Goal: Transaction & Acquisition: Purchase product/service

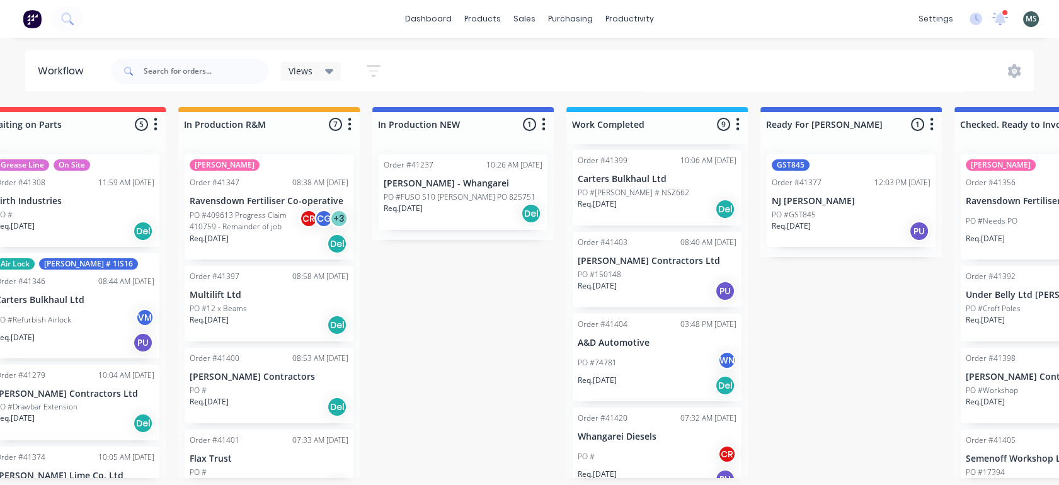
scroll to position [499, 0]
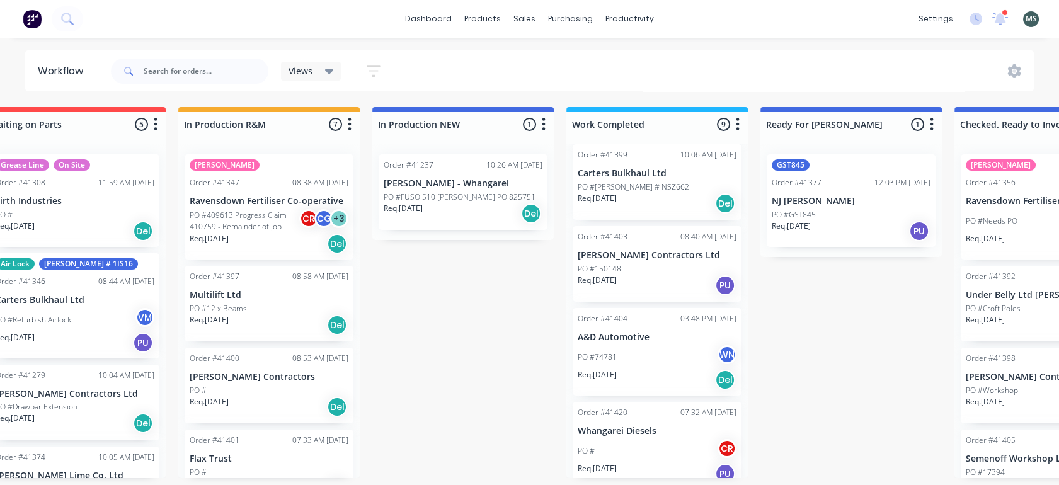
drag, startPoint x: 353, startPoint y: 272, endPoint x: 353, endPoint y: 317, distance: 45.4
click at [353, 317] on div "Silo Refurbish Order #41347 08:38 AM [DATE] Ravensdown Fertiliser Co-operative …" at bounding box center [268, 311] width 181 height 334
drag, startPoint x: 353, startPoint y: 317, endPoint x: 445, endPoint y: 339, distance: 94.6
click at [445, 339] on div "Submitted 6 Status colour #273444 hex #273444 Save Cancel Summaries Total order…" at bounding box center [804, 292] width 2101 height 371
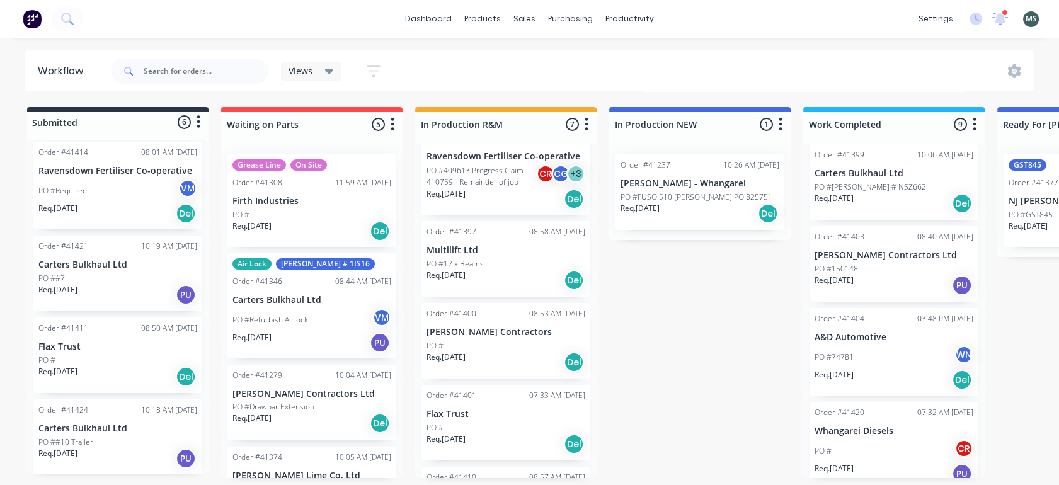
scroll to position [38, 0]
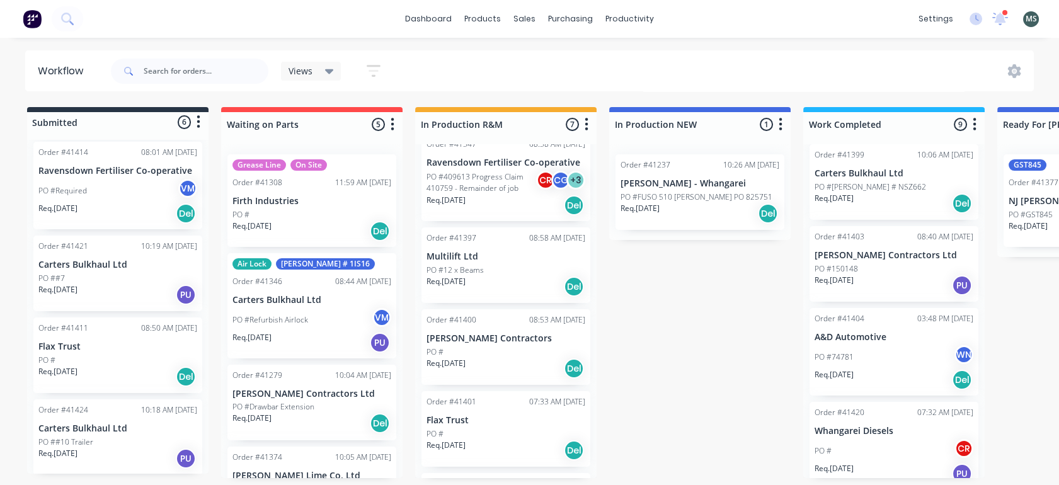
click at [512, 263] on div "Order #41397 08:58 AM [DATE] Multilift Ltd PO #12 x Beams Req. [DATE] Del" at bounding box center [506, 265] width 169 height 76
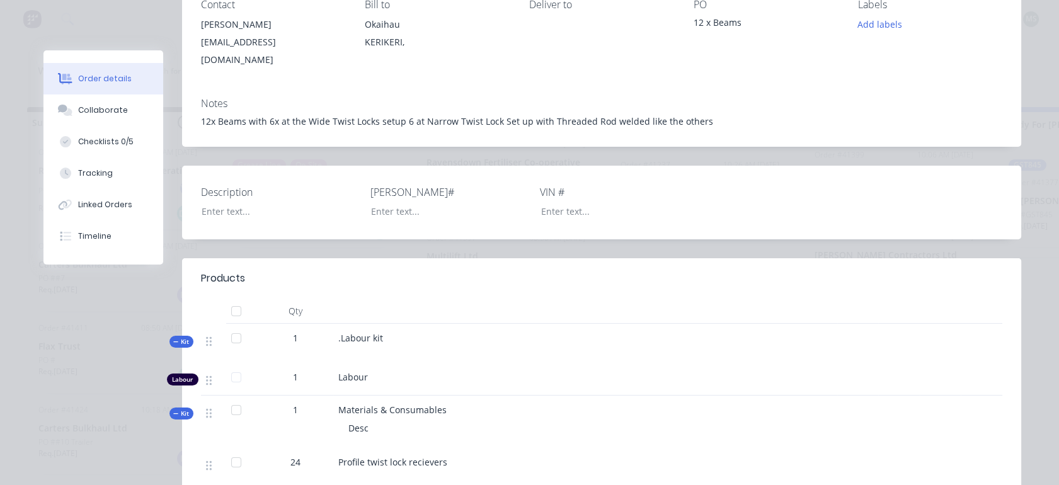
scroll to position [171, 0]
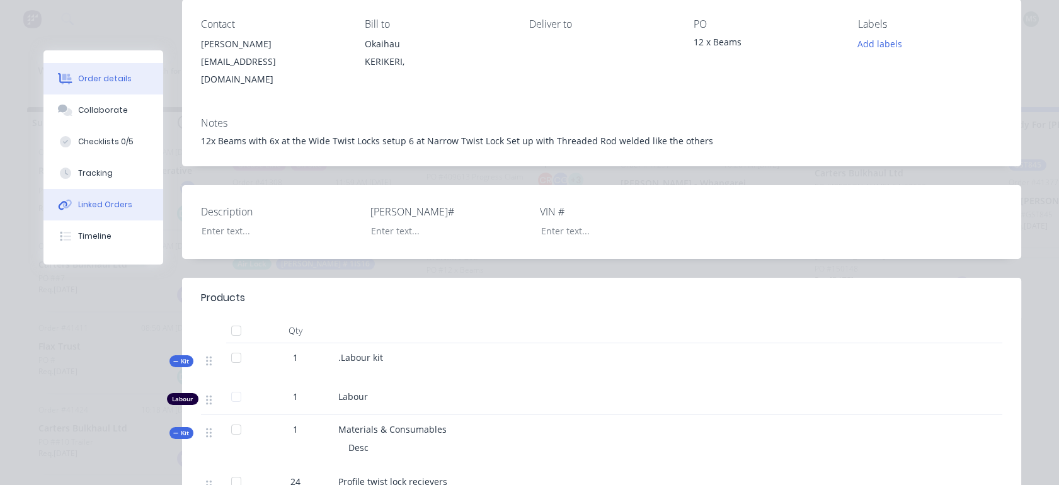
click at [98, 199] on div "Linked Orders" at bounding box center [105, 204] width 54 height 11
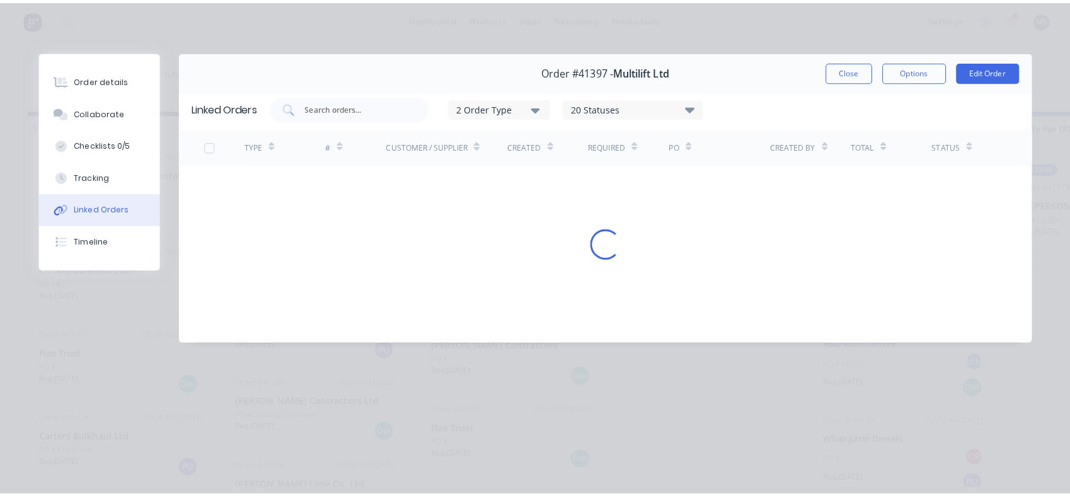
scroll to position [0, 0]
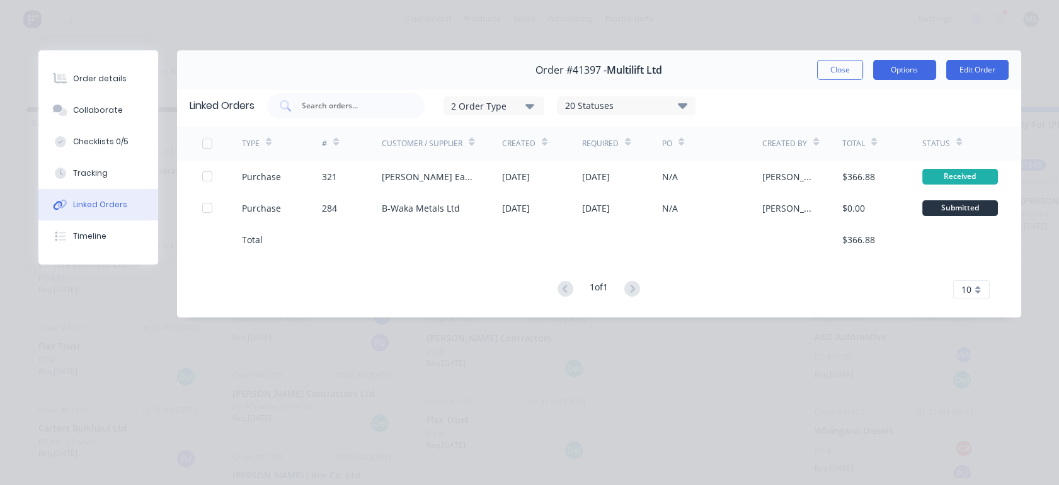
click at [917, 74] on button "Options" at bounding box center [904, 70] width 63 height 20
click at [986, 69] on button "Edit Order" at bounding box center [977, 70] width 62 height 20
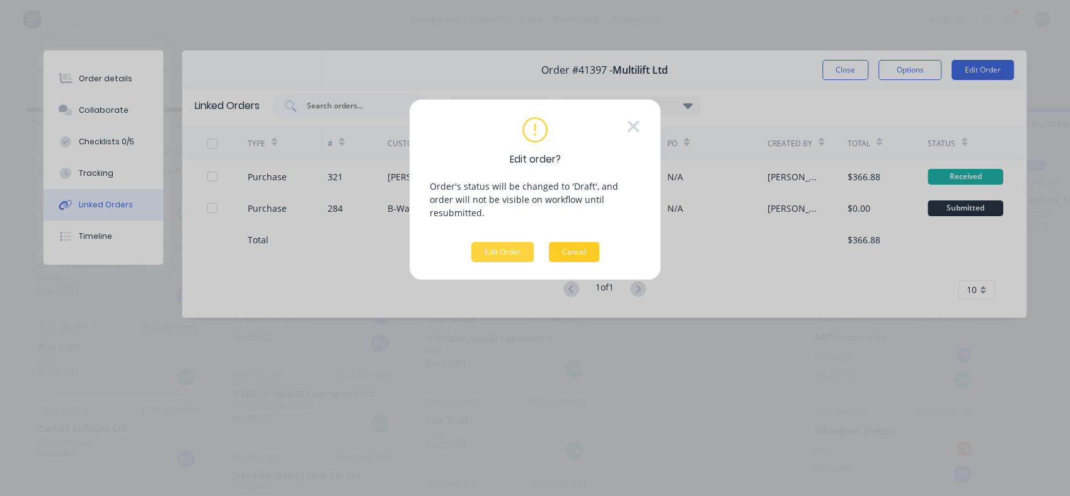
click at [573, 242] on button "Cancel" at bounding box center [574, 252] width 50 height 20
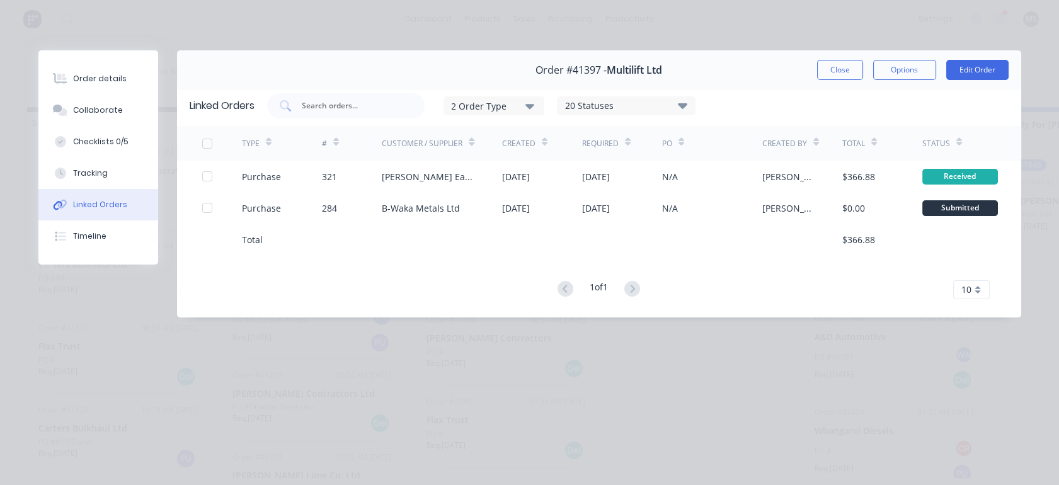
click at [865, 66] on div "Close Options Edit Order" at bounding box center [913, 70] width 192 height 20
click at [850, 67] on button "Close" at bounding box center [840, 70] width 46 height 20
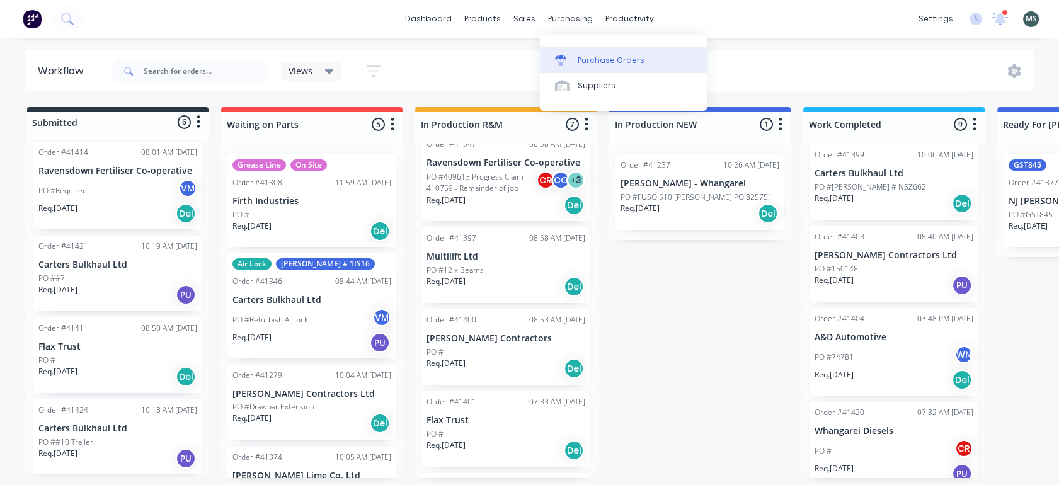
click at [589, 66] on div "Purchase Orders" at bounding box center [611, 60] width 67 height 11
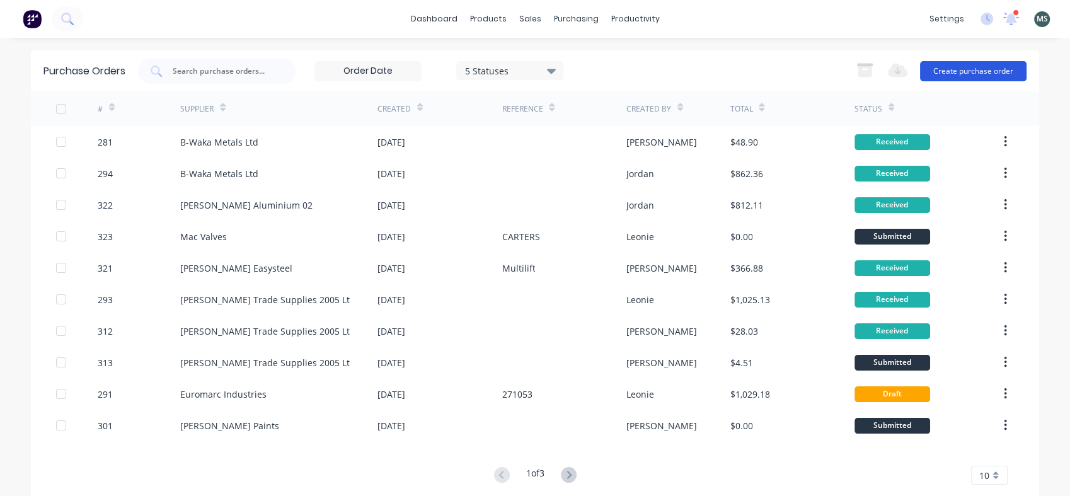
click at [957, 71] on button "Create purchase order" at bounding box center [973, 71] width 106 height 20
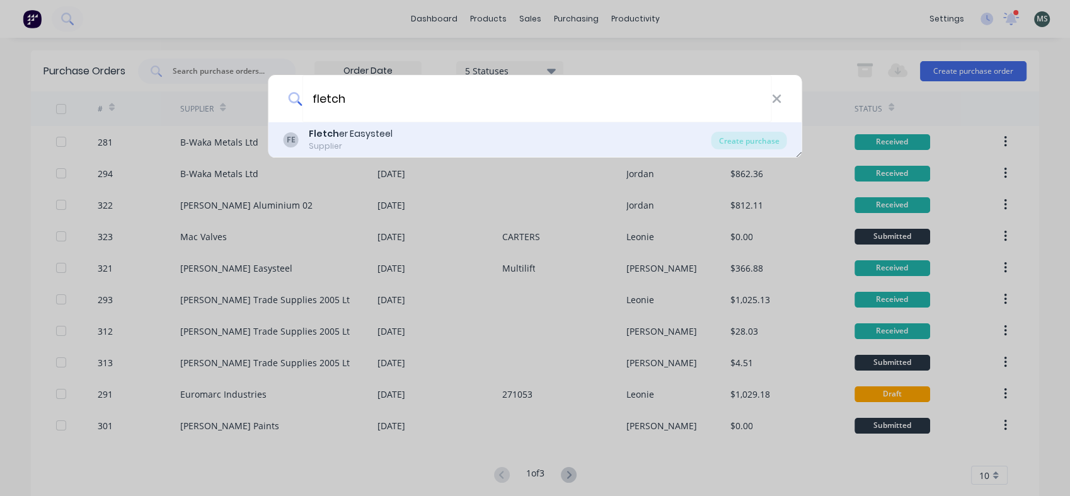
type input "fletch"
click at [354, 134] on div "Fletch er Easysteel" at bounding box center [351, 133] width 84 height 13
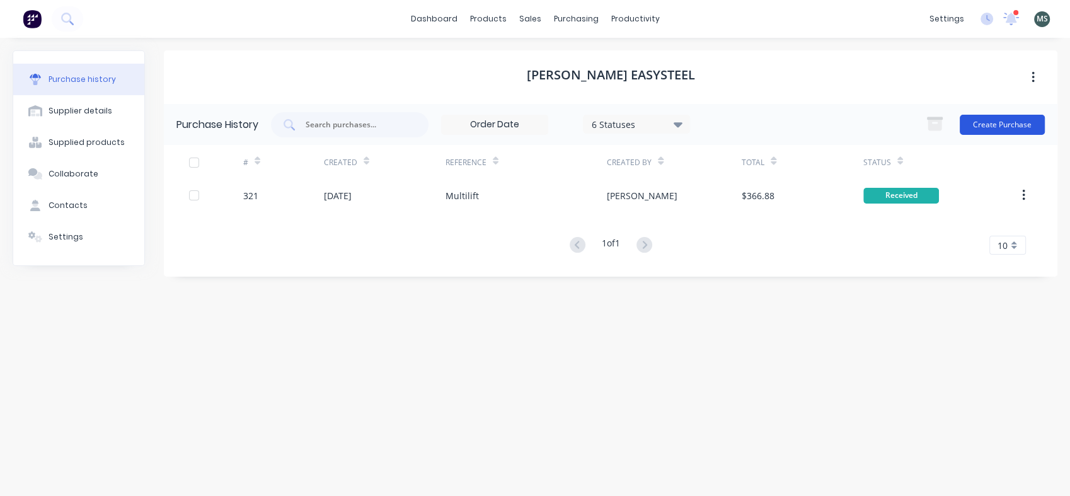
click at [989, 126] on button "Create Purchase" at bounding box center [1002, 125] width 85 height 20
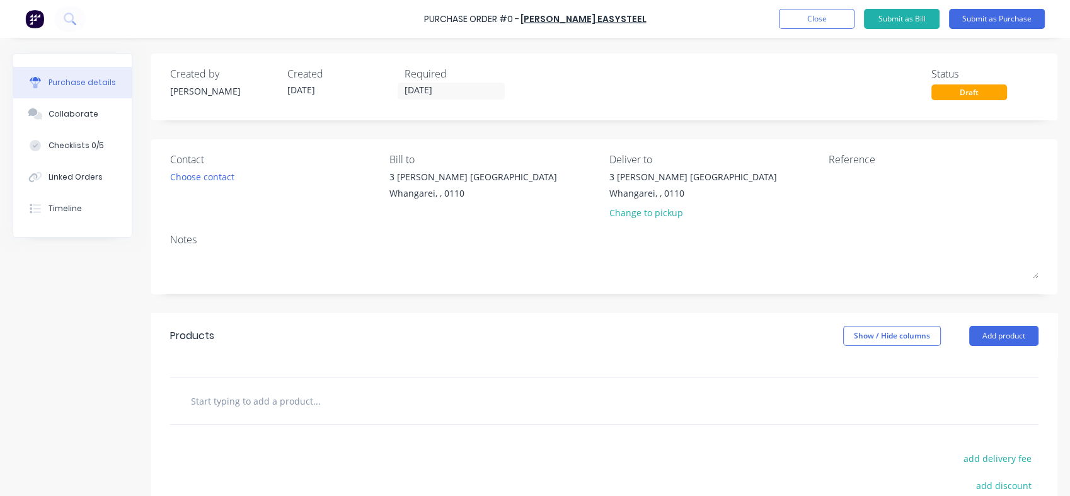
click at [216, 399] on input "text" at bounding box center [316, 400] width 252 height 25
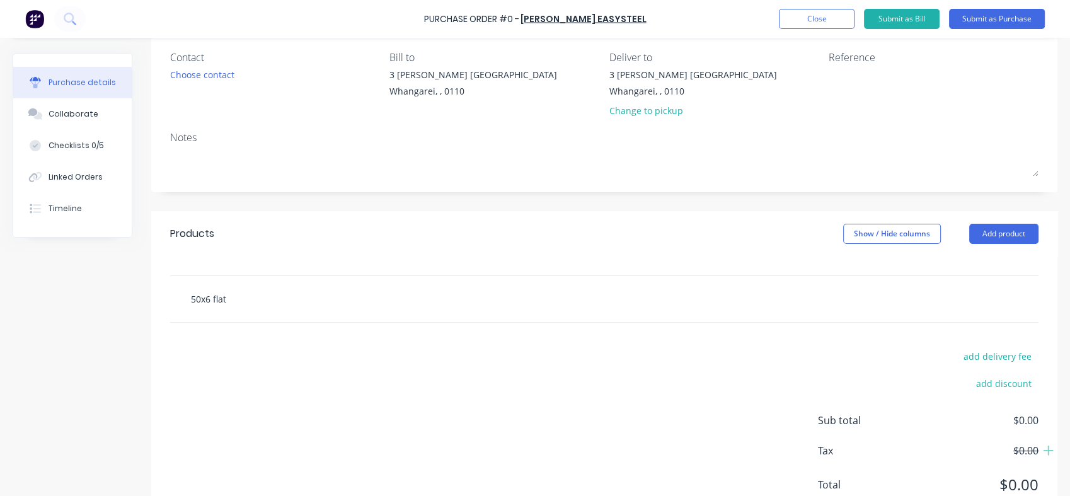
scroll to position [149, 0]
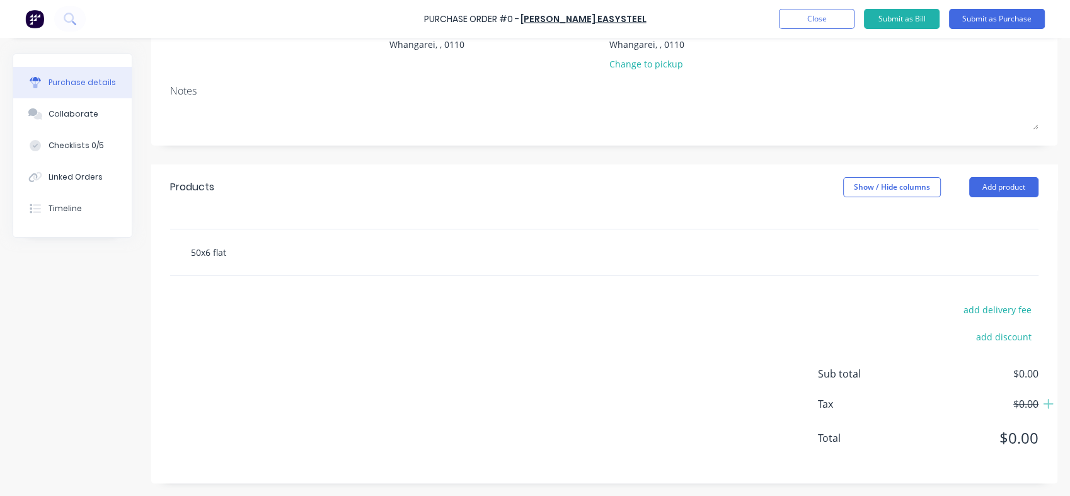
click at [222, 250] on input "50x6 flat" at bounding box center [316, 251] width 252 height 25
click at [226, 251] on input "50x6 flat" at bounding box center [316, 251] width 252 height 25
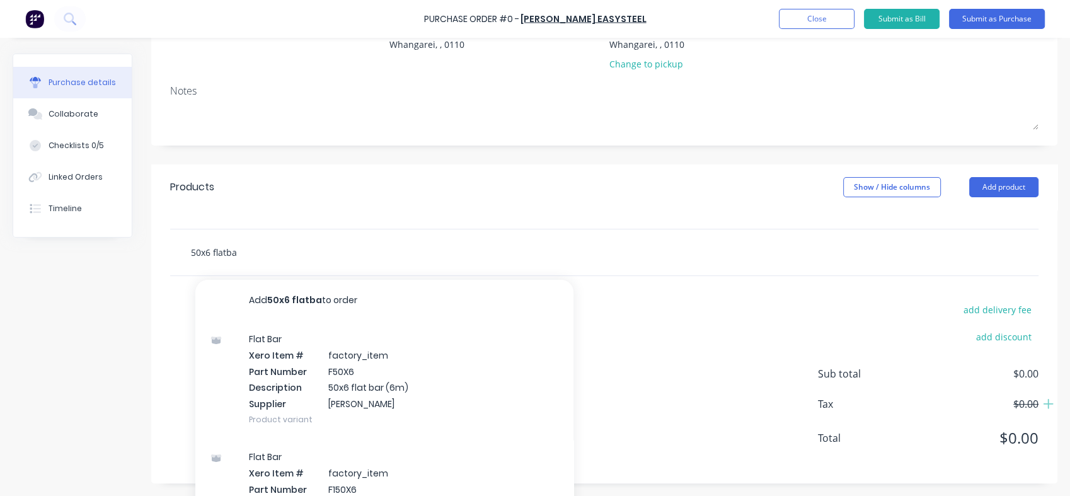
click at [226, 251] on input "50x6 flatba" at bounding box center [316, 251] width 252 height 25
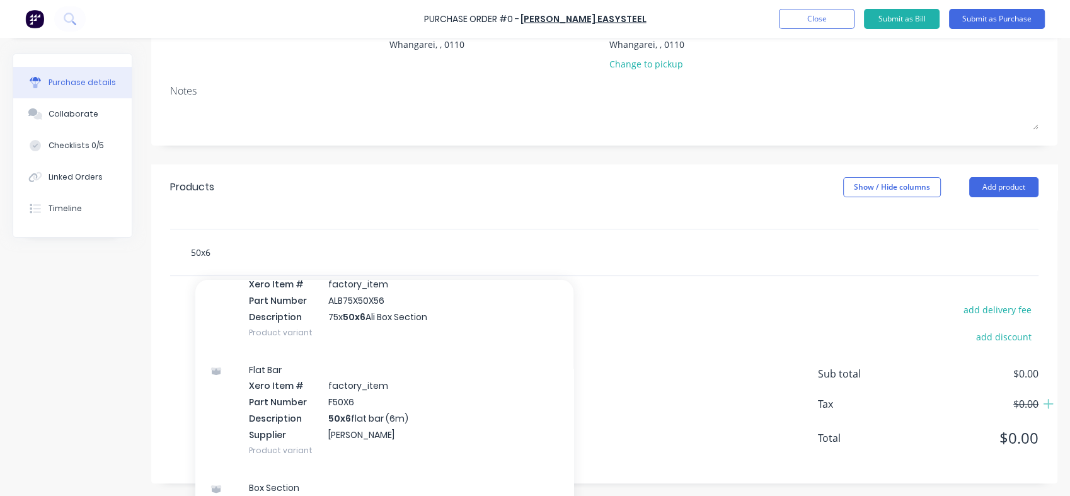
scroll to position [393, 0]
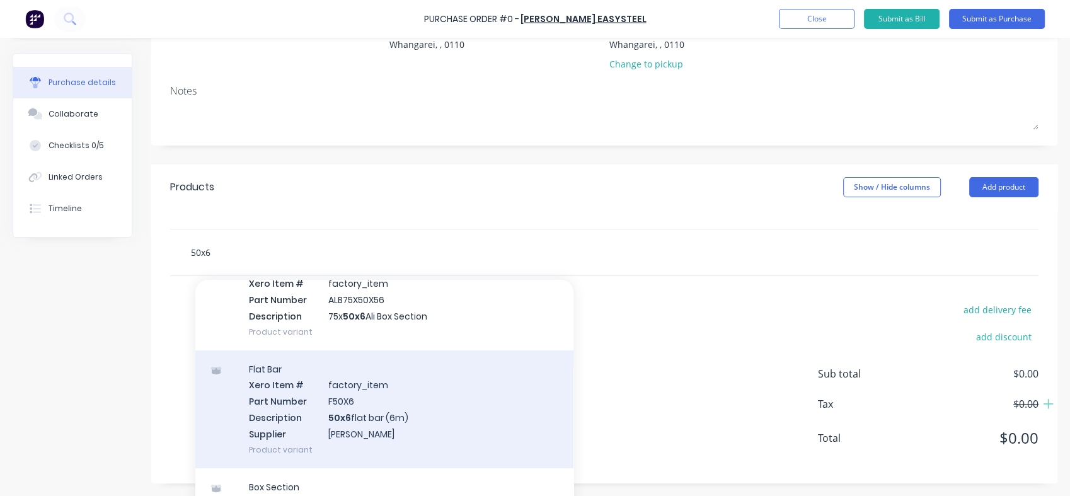
type input "50x6"
click at [343, 415] on div "Flat Bar Xero Item # factory_item Part Number F50X6 Description 50x6 flat bar (…" at bounding box center [384, 409] width 378 height 118
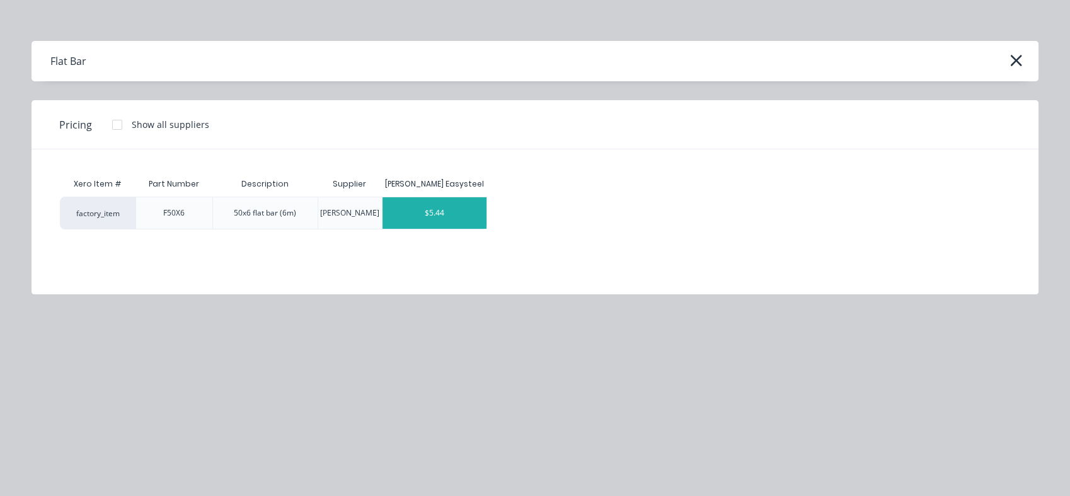
click at [413, 215] on div "$5.44" at bounding box center [434, 213] width 104 height 32
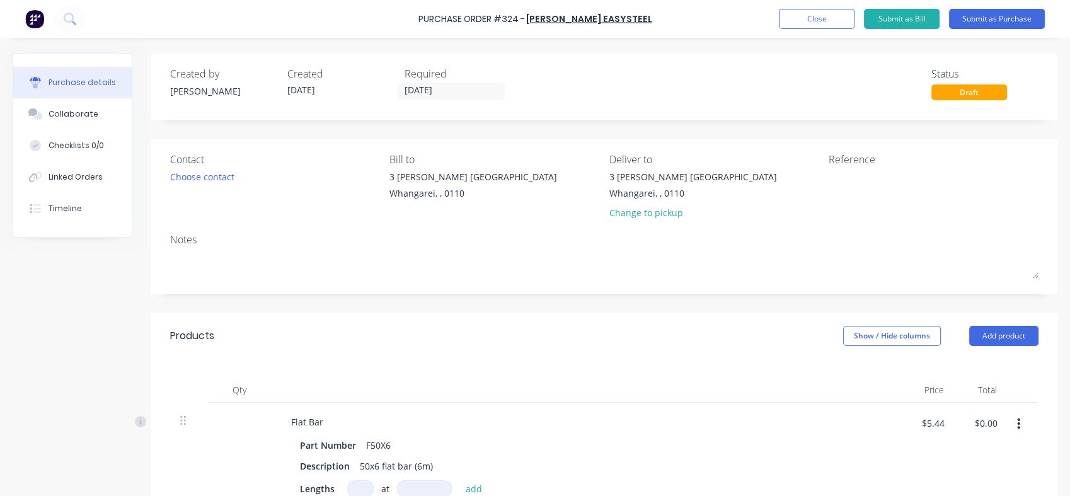
click at [238, 422] on div at bounding box center [239, 467] width 63 height 129
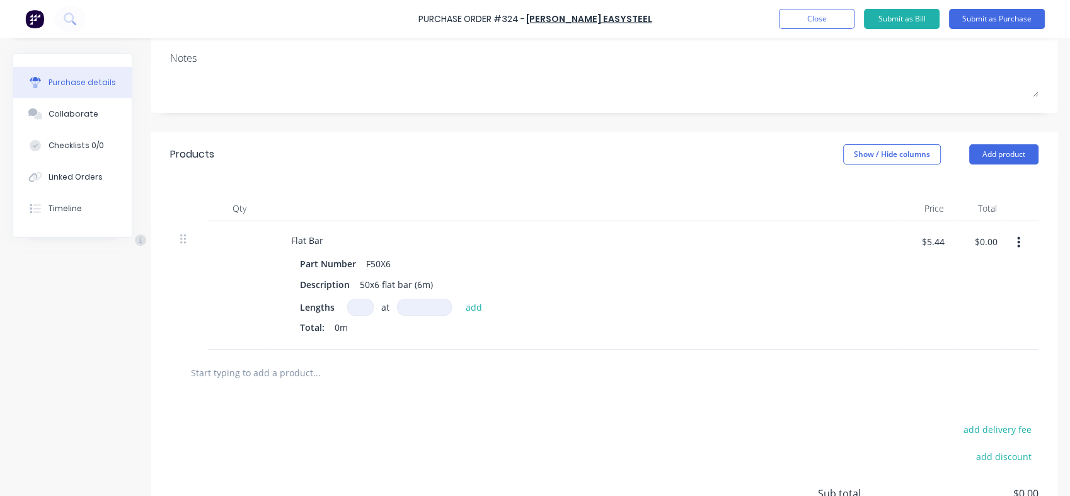
scroll to position [186, 0]
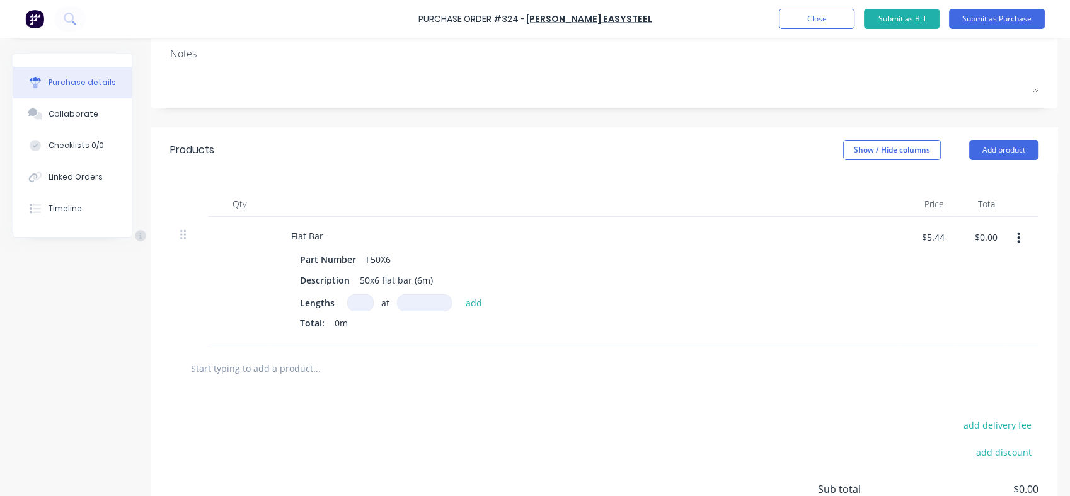
click at [360, 306] on input at bounding box center [360, 302] width 26 height 17
type input "3"
click at [406, 305] on input at bounding box center [424, 302] width 55 height 17
click at [425, 349] on div at bounding box center [604, 368] width 868 height 46
click at [427, 302] on input "6mm" at bounding box center [424, 302] width 55 height 17
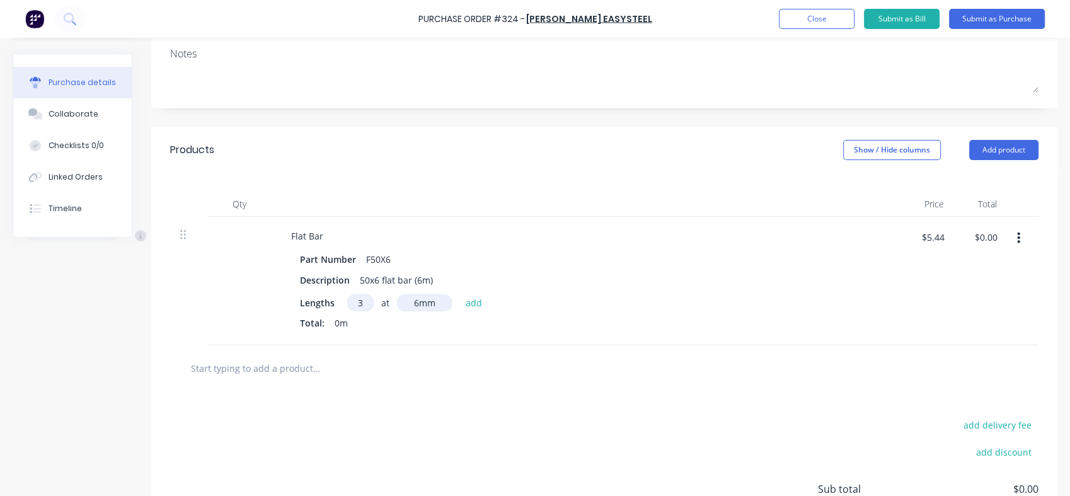
click at [435, 302] on input "6mm" at bounding box center [424, 302] width 55 height 17
type input "6000mm"
click at [445, 386] on div at bounding box center [604, 368] width 868 height 46
click at [469, 297] on button "add" at bounding box center [474, 302] width 30 height 15
type input "$97.92"
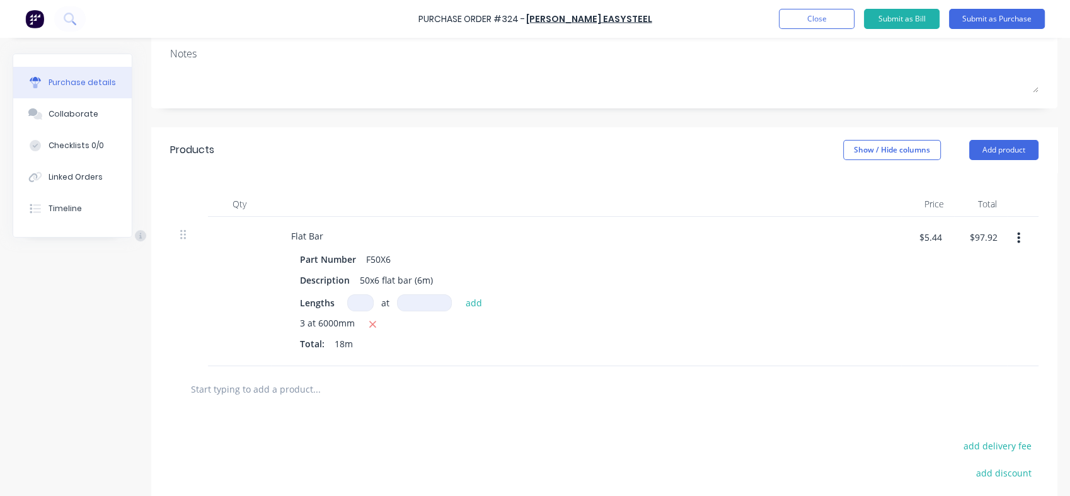
click at [311, 395] on input "text" at bounding box center [316, 388] width 252 height 25
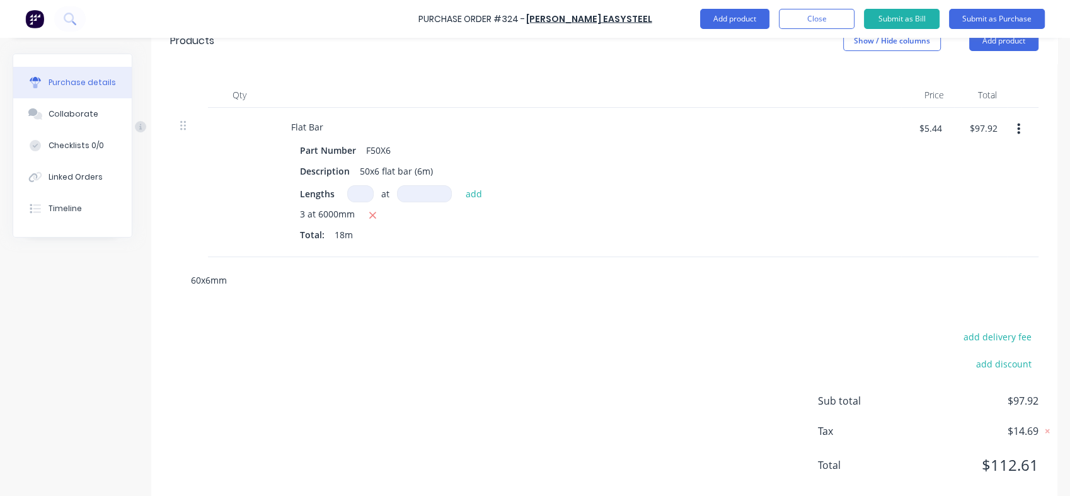
scroll to position [323, 0]
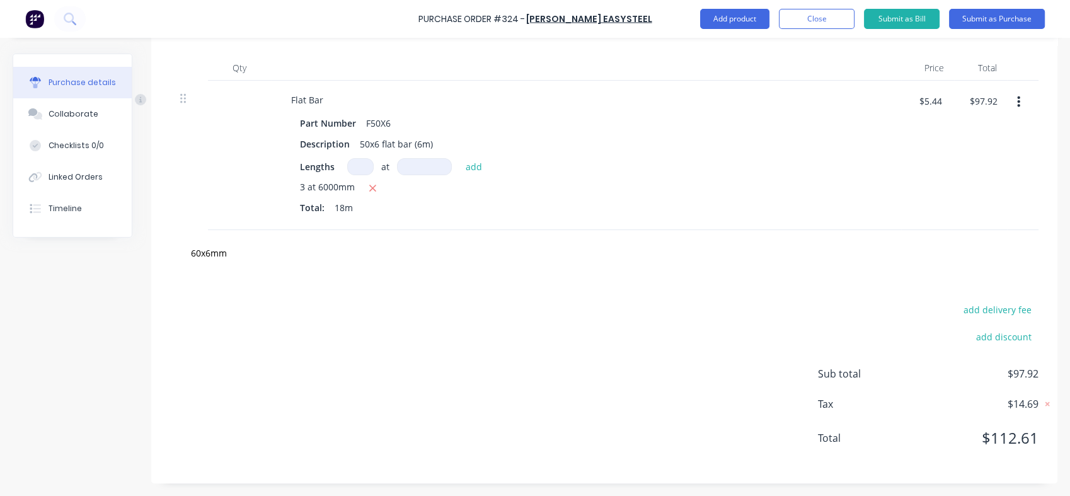
click at [267, 227] on div at bounding box center [239, 155] width 63 height 149
click at [235, 251] on input "60x6mm" at bounding box center [316, 252] width 252 height 25
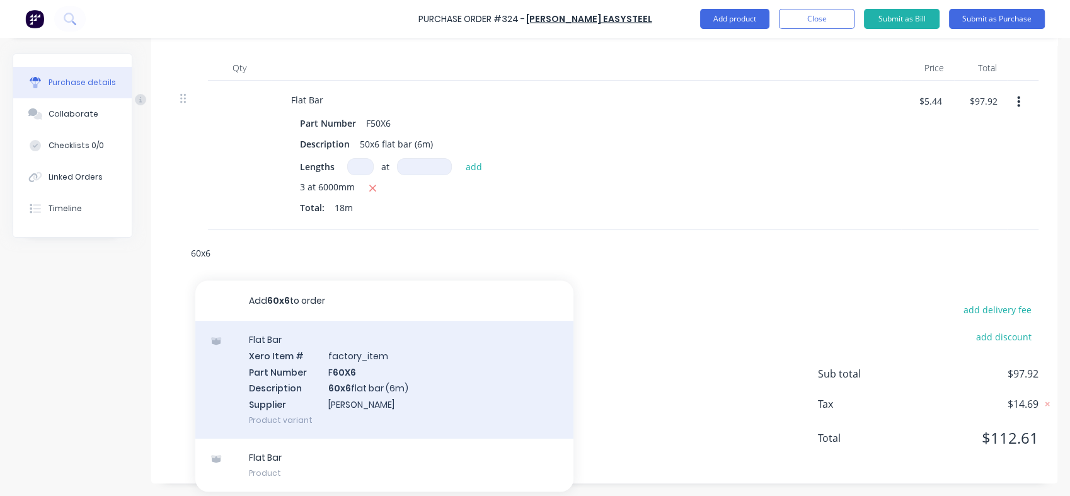
type input "60x6"
click at [361, 386] on div "Flat Bar Xero Item # factory_item Part Number F 60X6 Description 60x6 flat bar …" at bounding box center [384, 380] width 378 height 118
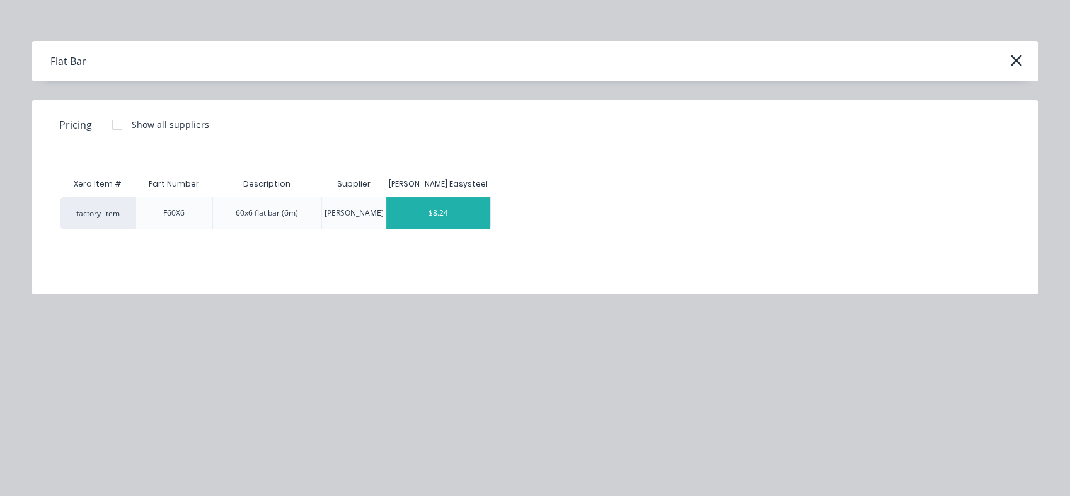
click at [421, 217] on div "$8.24" at bounding box center [438, 213] width 104 height 32
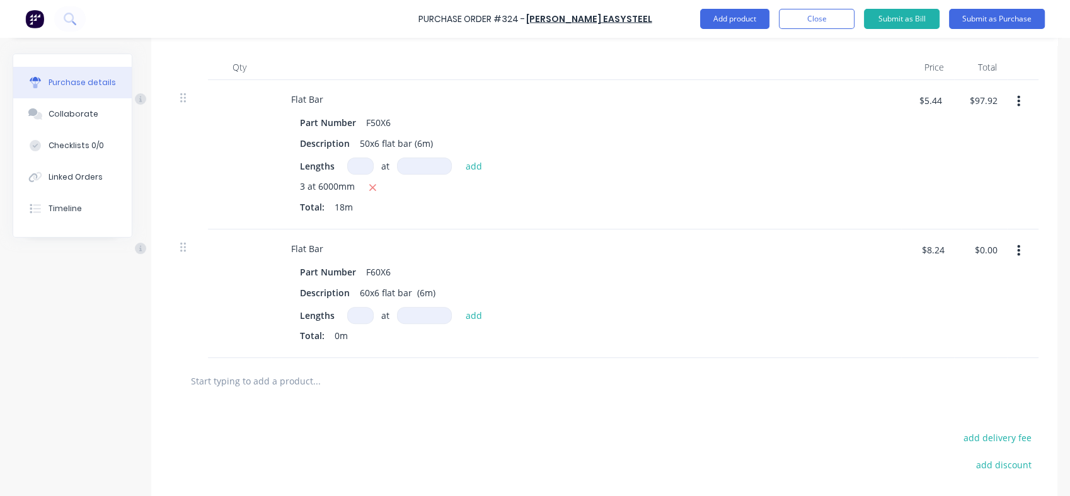
click at [357, 316] on input at bounding box center [360, 315] width 26 height 17
type input "1"
click at [410, 315] on input at bounding box center [424, 315] width 55 height 17
type input "6000mm"
click at [471, 318] on button "add" at bounding box center [474, 314] width 30 height 15
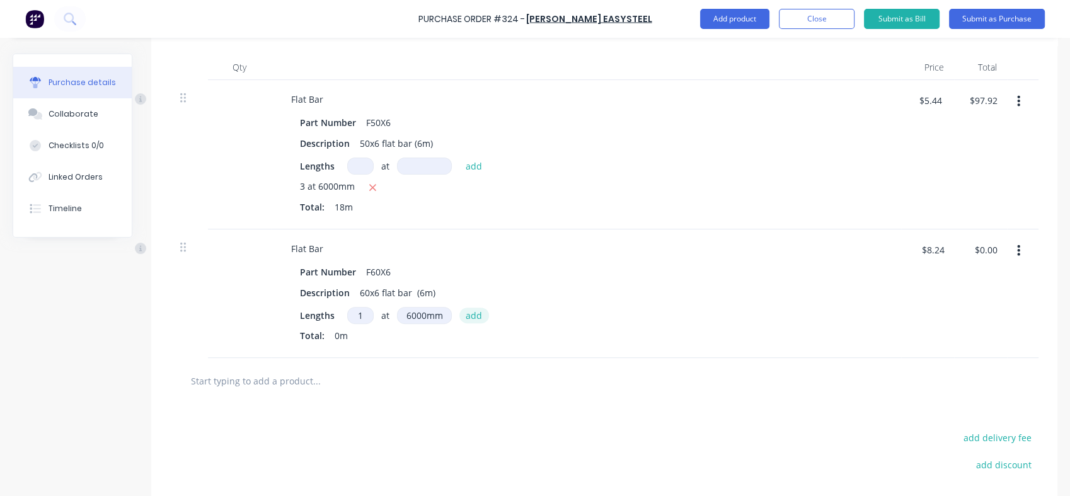
type input "$49.44"
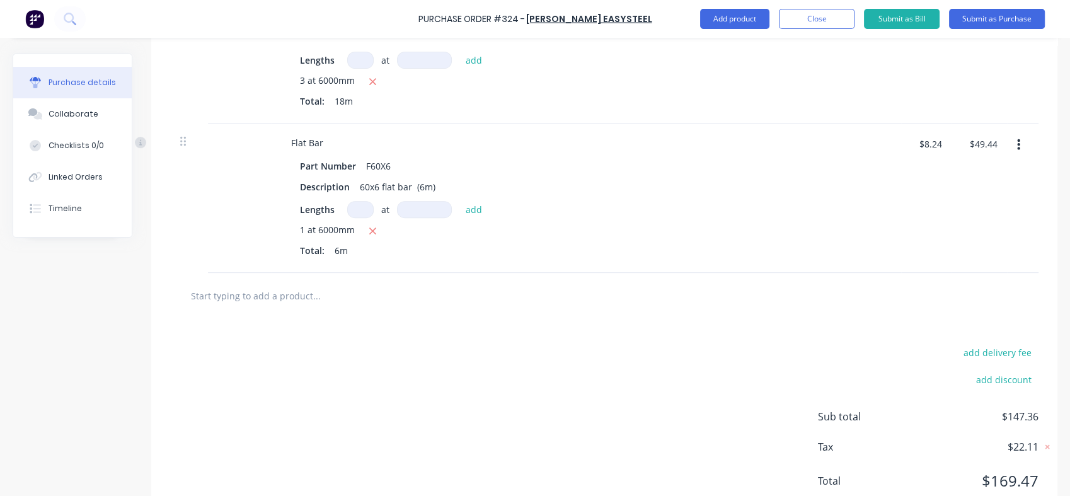
scroll to position [471, 0]
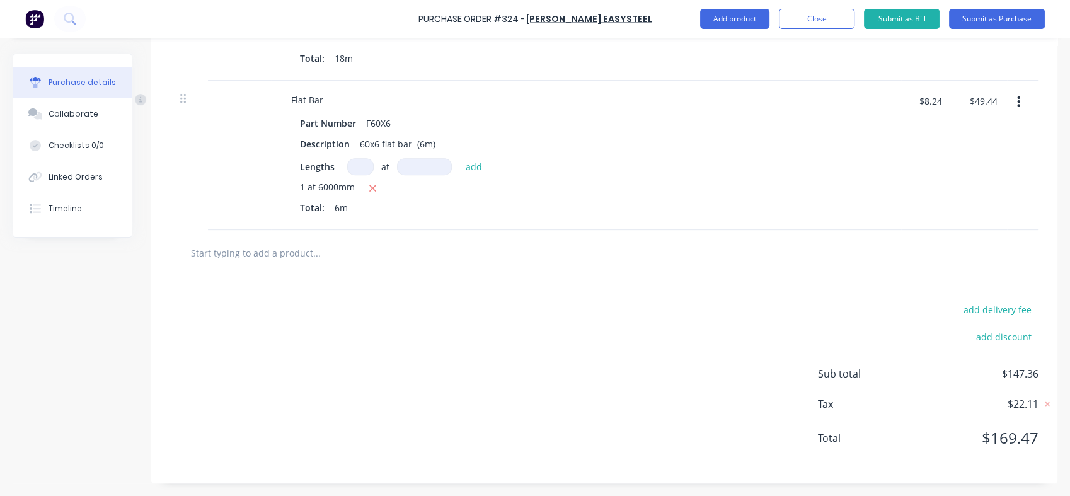
click at [825, 156] on div "Part Number F60X6 Description 60x6 flat bar (6m) Lengths at add 1 at 6000mm Tot…" at bounding box center [586, 166] width 610 height 105
click at [903, 21] on button "Submit as Bill" at bounding box center [902, 19] width 76 height 20
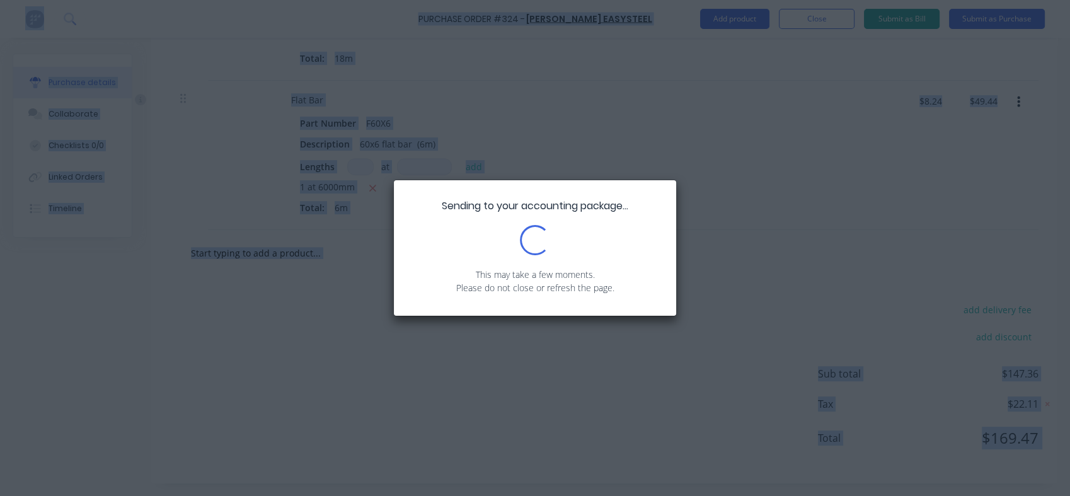
click at [903, 21] on div "Sending to your accounting package... Loading... This may take a few moments. P…" at bounding box center [535, 248] width 1070 height 496
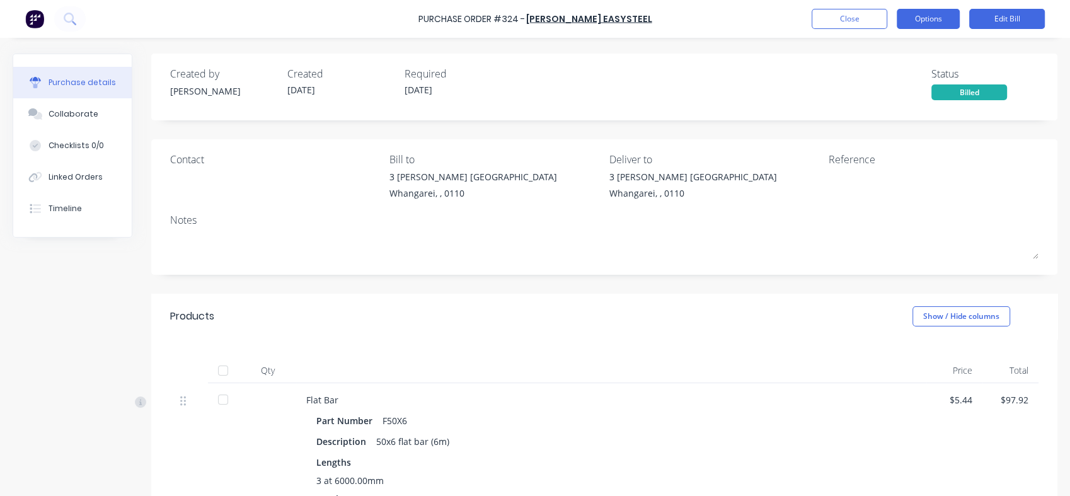
click at [925, 14] on button "Options" at bounding box center [928, 19] width 63 height 20
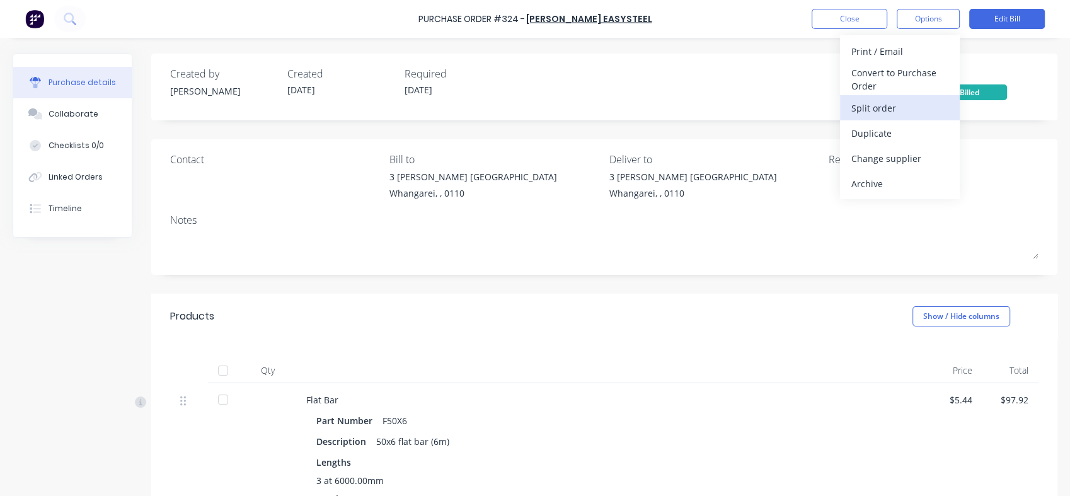
click at [882, 102] on div "Split order" at bounding box center [899, 108] width 97 height 18
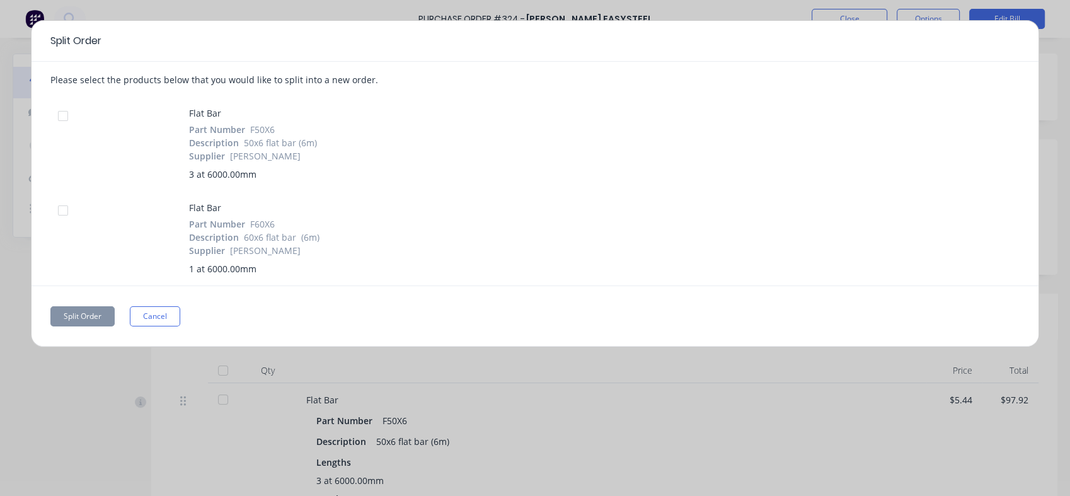
click at [66, 117] on div at bounding box center [62, 115] width 25 height 25
click at [161, 307] on button "Cancel" at bounding box center [155, 316] width 50 height 20
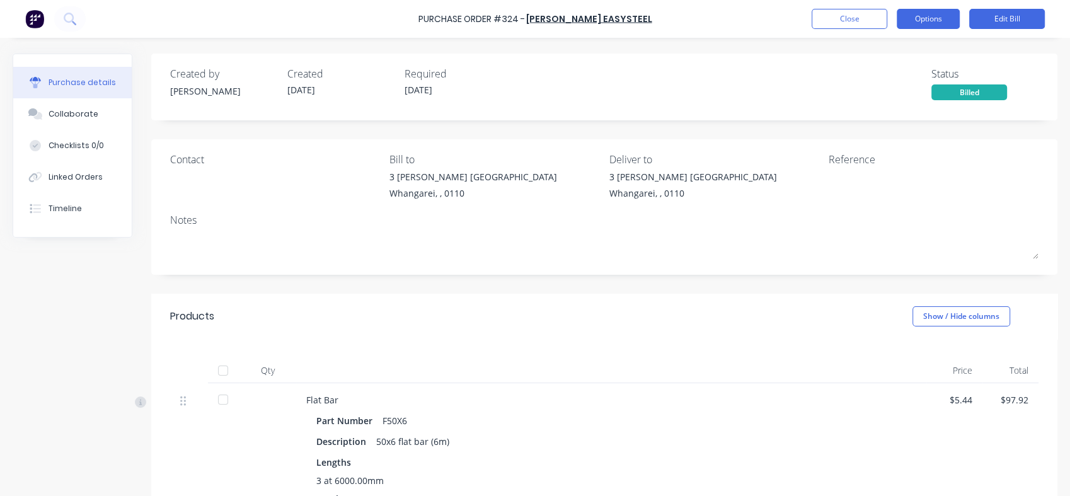
click at [942, 23] on button "Options" at bounding box center [928, 19] width 63 height 20
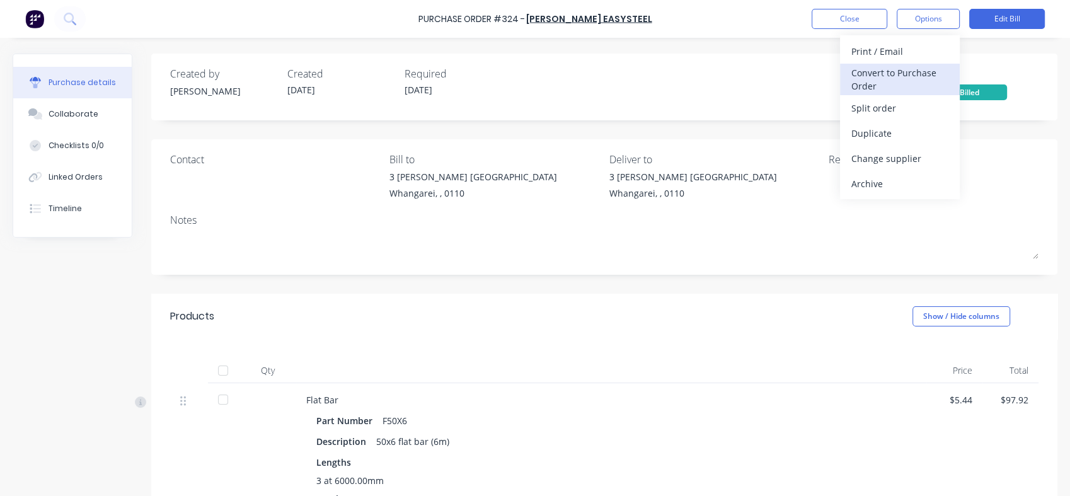
click at [888, 77] on div "Convert to Purchase Order" at bounding box center [899, 80] width 97 height 32
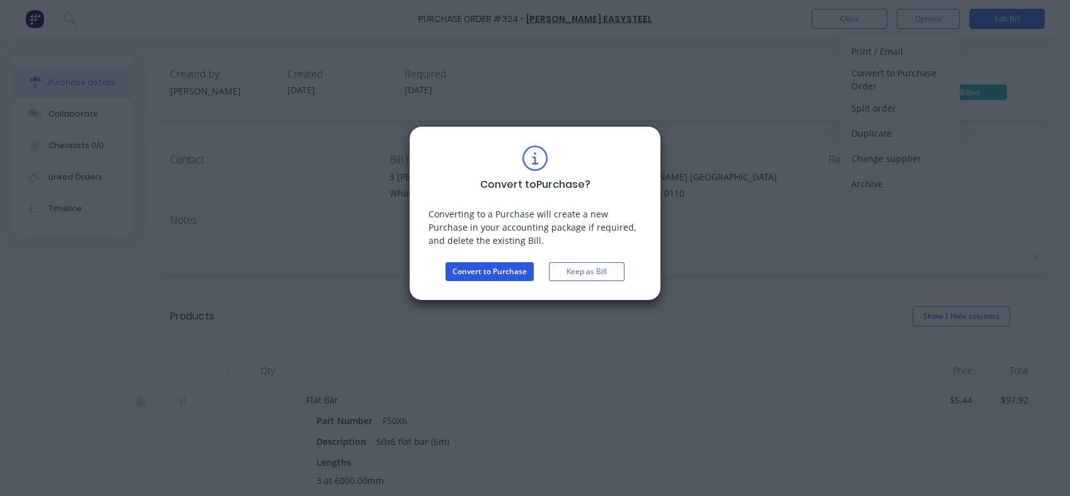
click at [478, 262] on button "Convert to Purchase" at bounding box center [489, 271] width 88 height 19
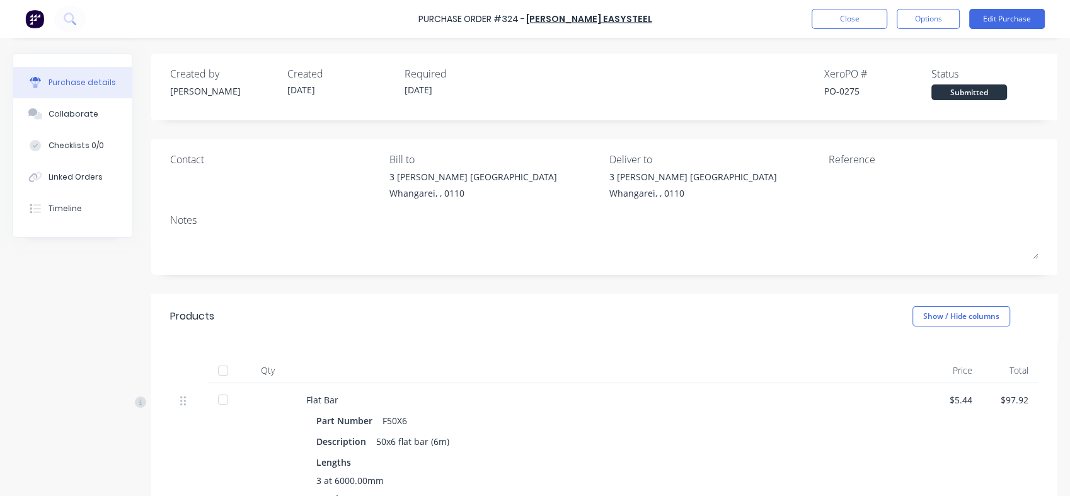
click at [187, 176] on div at bounding box center [275, 173] width 210 height 6
click at [920, 21] on button "Options" at bounding box center [928, 19] width 63 height 20
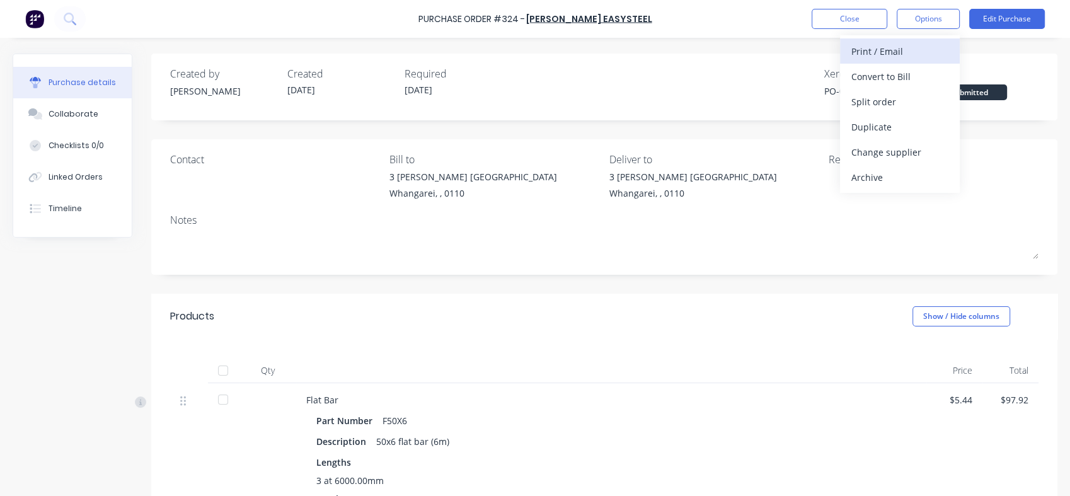
click at [887, 48] on div "Print / Email" at bounding box center [899, 51] width 97 height 18
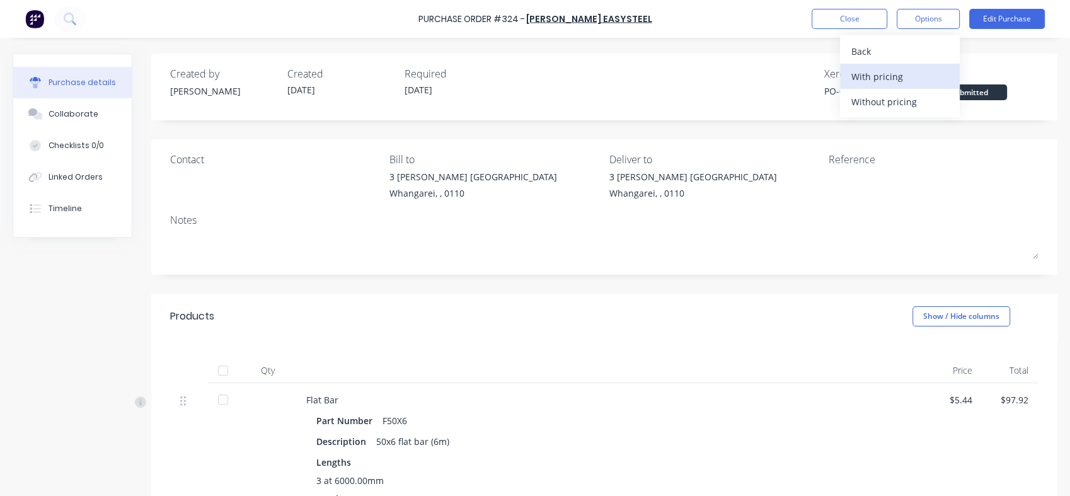
click at [874, 76] on div "With pricing" at bounding box center [899, 76] width 97 height 18
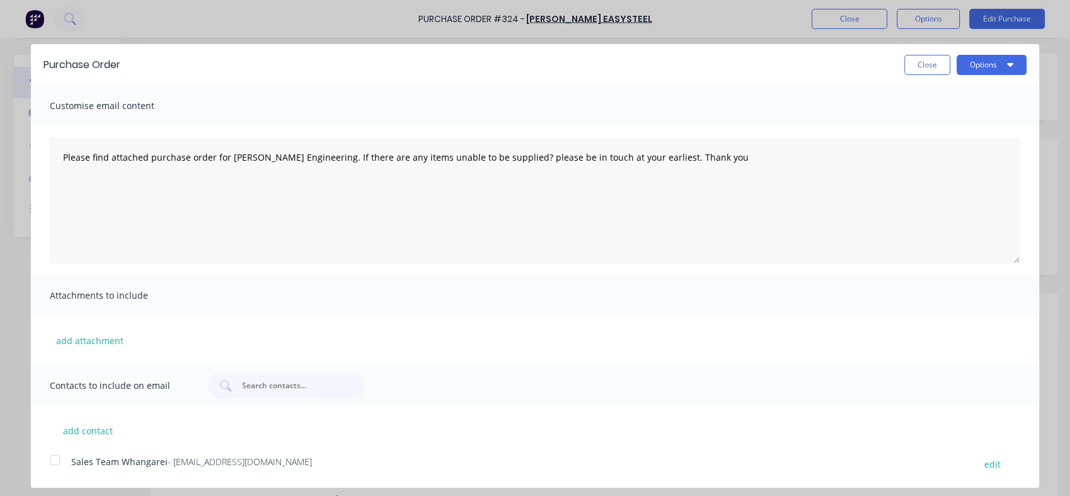
click at [50, 464] on div at bounding box center [54, 459] width 25 height 25
drag, startPoint x: 1060, startPoint y: 171, endPoint x: 1064, endPoint y: 226, distance: 54.9
click at [1059, 226] on div "Purchase Order Close Options Customise email content Please find attached purch…" at bounding box center [535, 248] width 1070 height 496
drag, startPoint x: 1064, startPoint y: 219, endPoint x: 1068, endPoint y: 305, distance: 86.4
click at [1059, 305] on div "Purchase Order Close Options Customise email content Please find attached purch…" at bounding box center [535, 248] width 1070 height 496
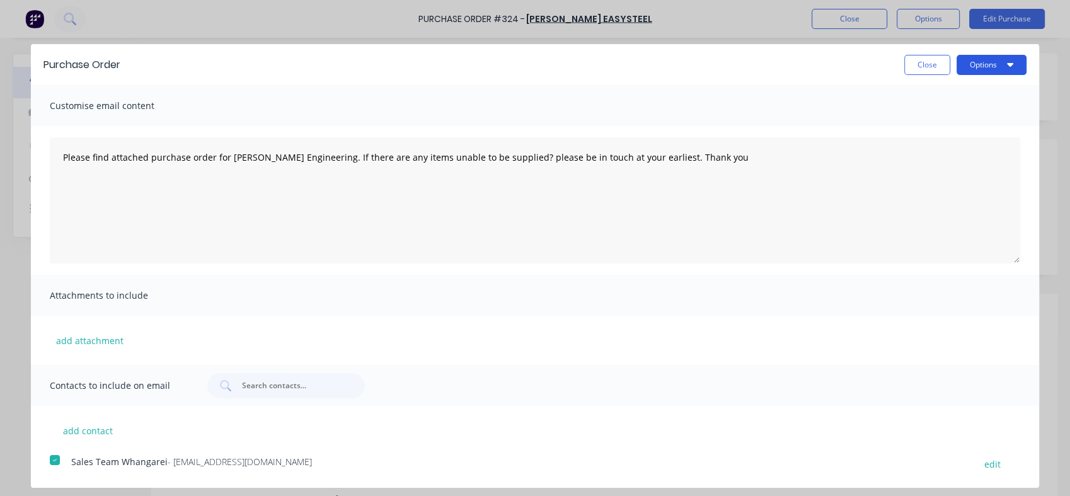
click at [1009, 66] on icon "button" at bounding box center [1010, 65] width 6 height 4
click at [930, 120] on div "Email" at bounding box center [966, 122] width 97 height 18
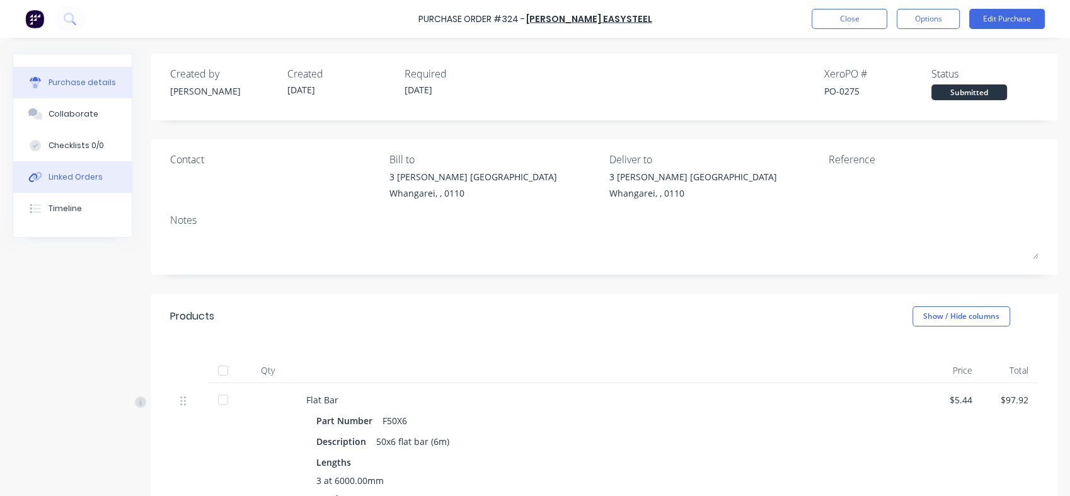
click at [90, 176] on div "Linked Orders" at bounding box center [76, 176] width 54 height 11
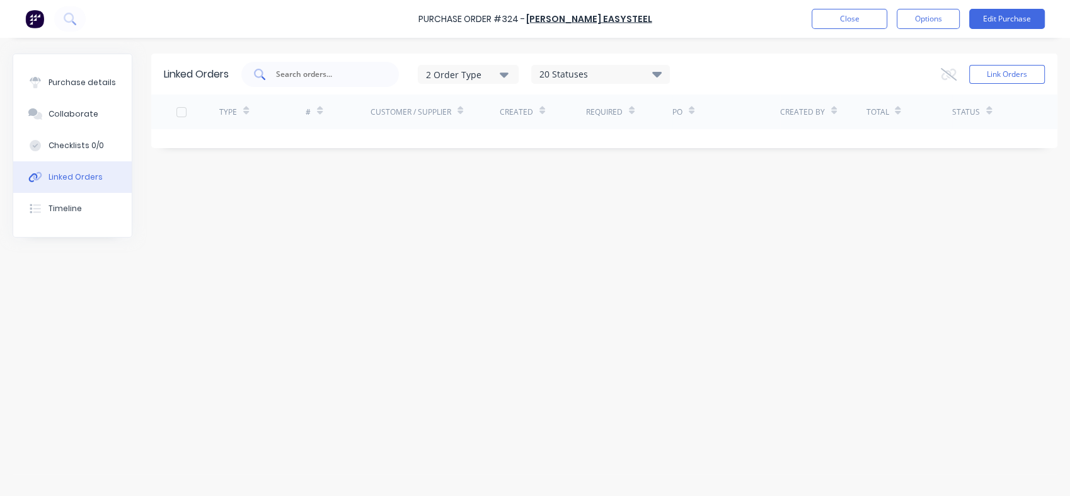
click at [296, 72] on input "text" at bounding box center [327, 74] width 105 height 13
type input "m"
click at [435, 343] on div "Linked Orders 2 Order Type 20 Statuses Sales Order Status All Archived Draft Qu…" at bounding box center [535, 264] width 1045 height 420
click at [996, 76] on button "Link Orders" at bounding box center [1007, 74] width 76 height 19
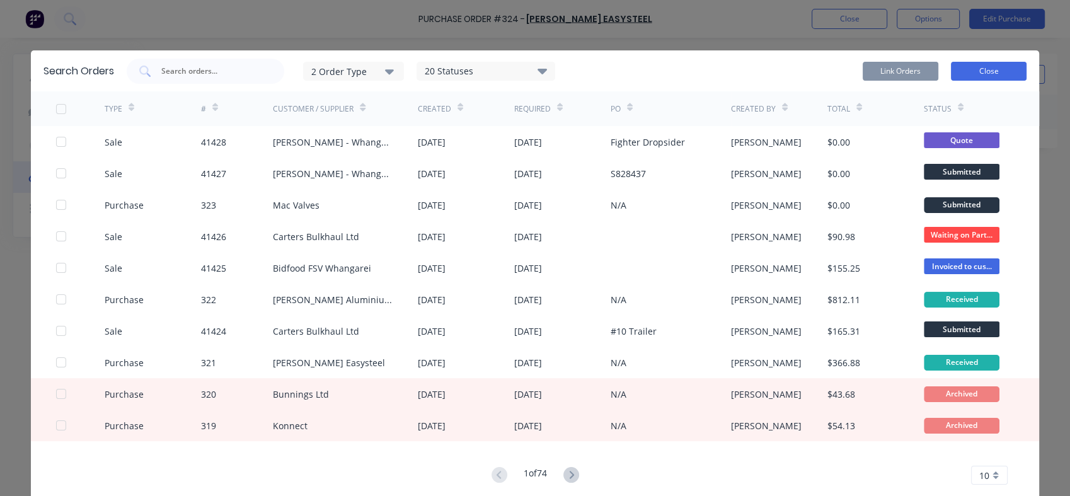
click at [987, 69] on button "Close" at bounding box center [989, 71] width 76 height 19
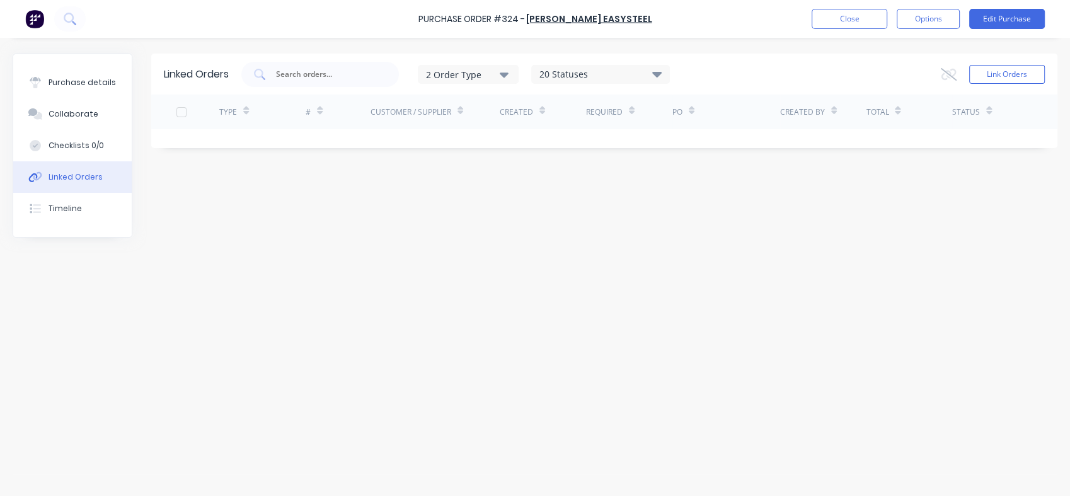
drag, startPoint x: 393, startPoint y: 255, endPoint x: 783, endPoint y: 262, distance: 390.1
click at [783, 262] on div "Linked Orders 2 Order Type 20 Statuses Sales Order Status All Archived Draft Qu…" at bounding box center [535, 264] width 1045 height 420
click at [848, 22] on button "Close" at bounding box center [850, 19] width 76 height 20
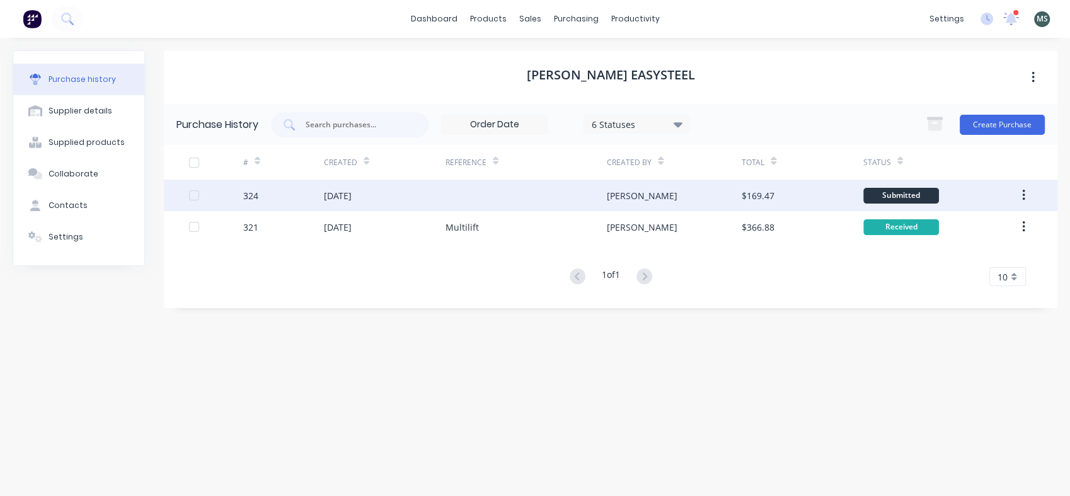
click at [1023, 194] on icon "button" at bounding box center [1023, 195] width 3 height 11
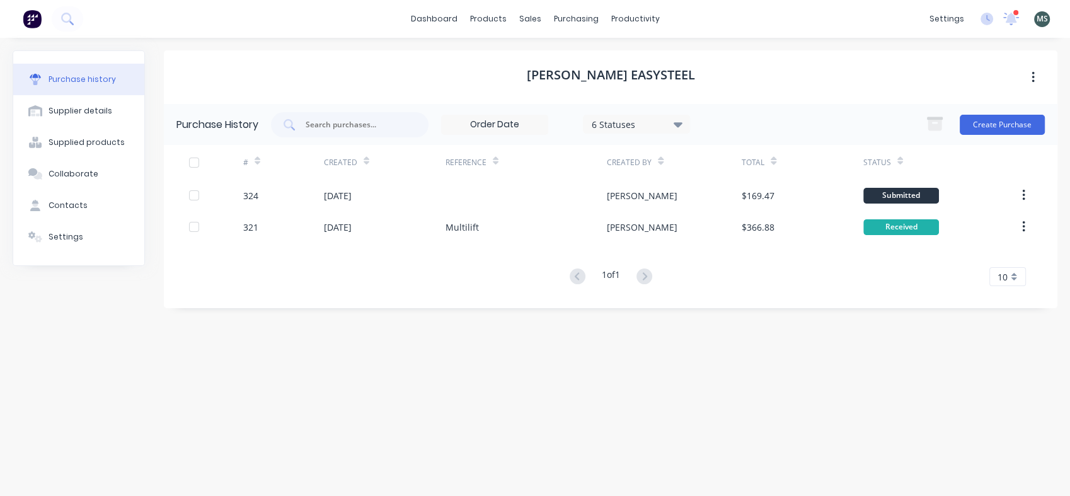
click at [784, 109] on div "Purchase History 6 Statuses 6 Statuses Create Purchase" at bounding box center [610, 124] width 893 height 41
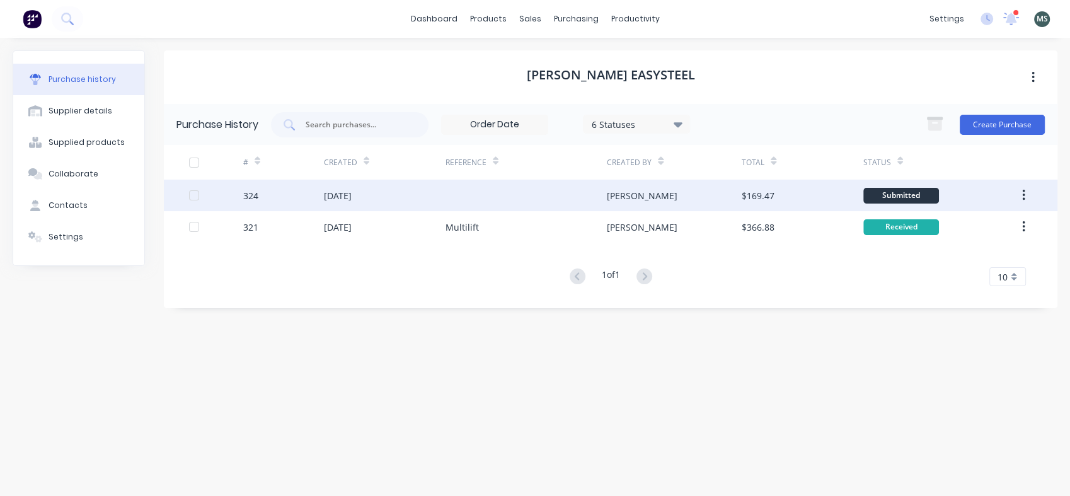
click at [192, 197] on div at bounding box center [193, 195] width 25 height 25
click at [190, 192] on div at bounding box center [193, 195] width 25 height 25
click at [343, 198] on div "[DATE]" at bounding box center [338, 195] width 28 height 13
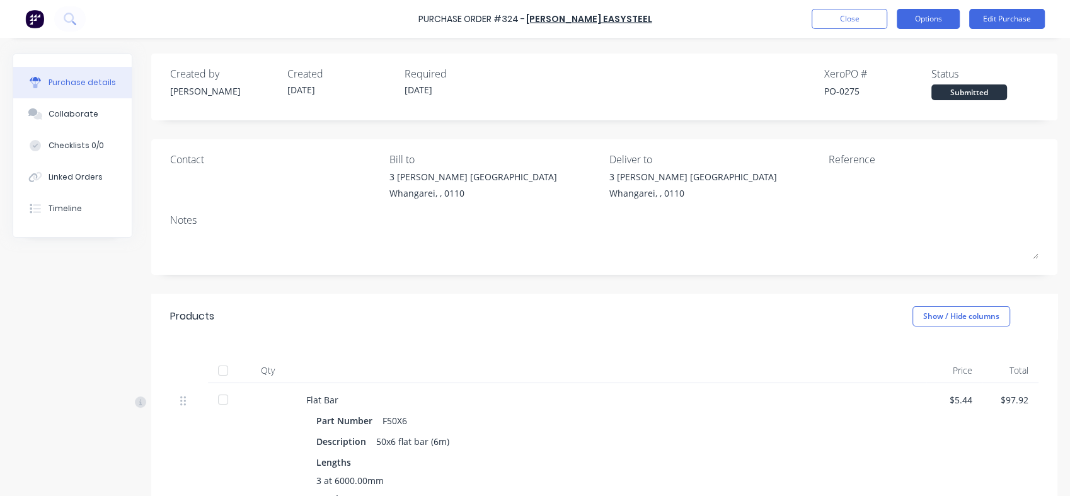
click at [925, 23] on button "Options" at bounding box center [928, 19] width 63 height 20
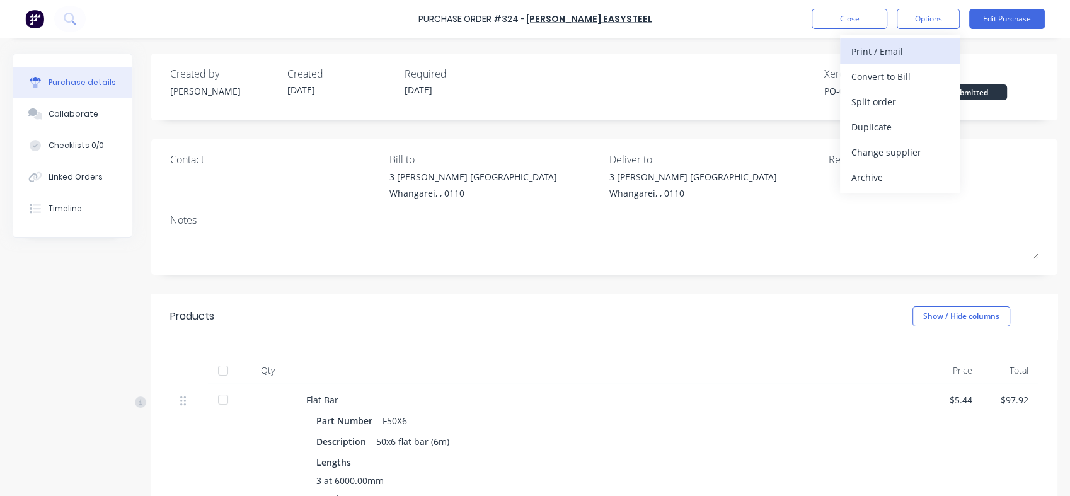
click at [873, 45] on div "Print / Email" at bounding box center [899, 51] width 97 height 18
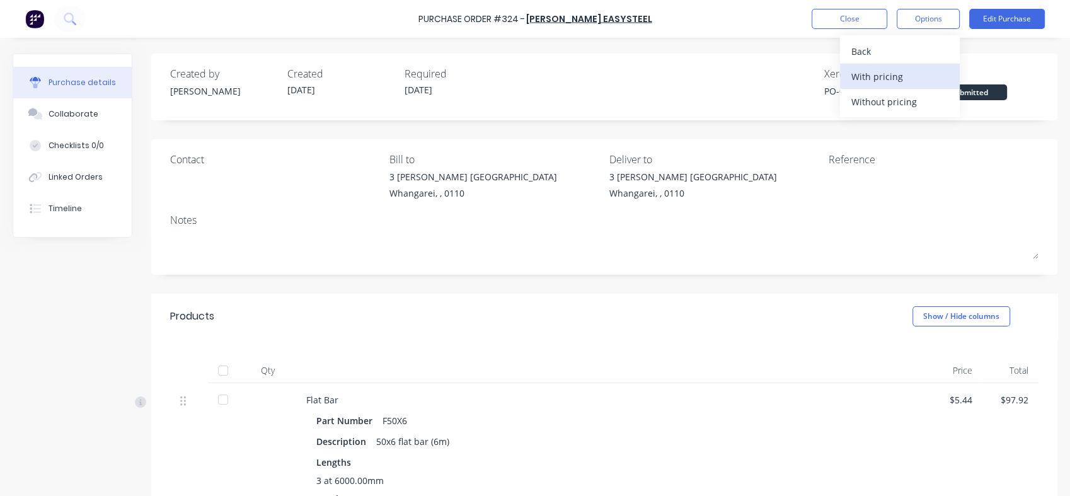
click at [873, 76] on div "With pricing" at bounding box center [899, 76] width 97 height 18
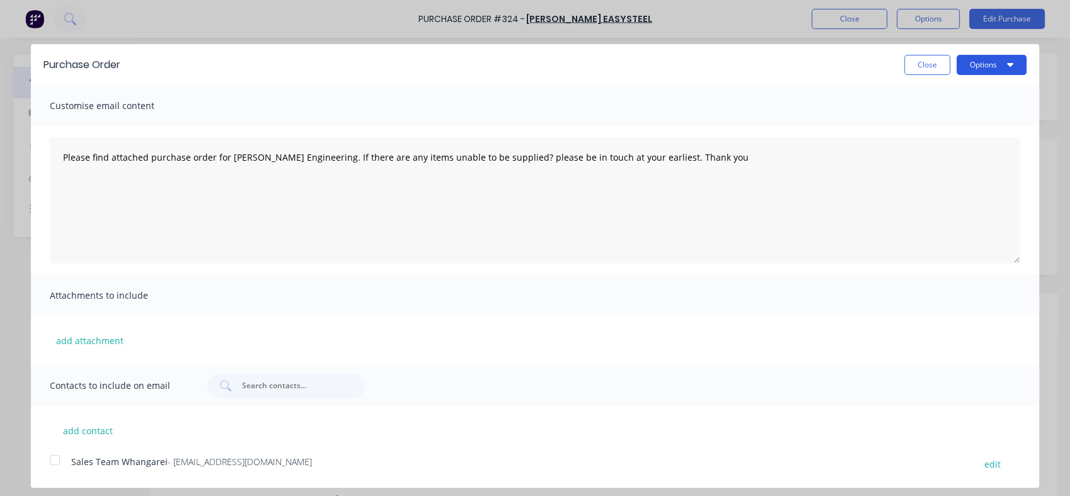
click at [1010, 64] on icon "button" at bounding box center [1010, 65] width 6 height 4
click at [944, 96] on div "Print" at bounding box center [966, 97] width 97 height 18
